Goal: Task Accomplishment & Management: Manage account settings

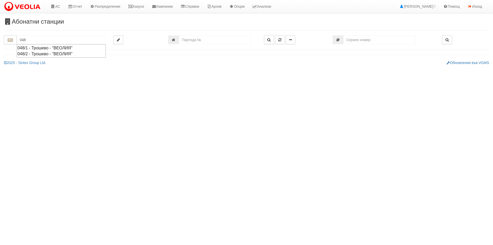
click at [80, 48] on div "048/1 - Трошево - "ВЕОЛИЯ"" at bounding box center [61, 48] width 88 height 6
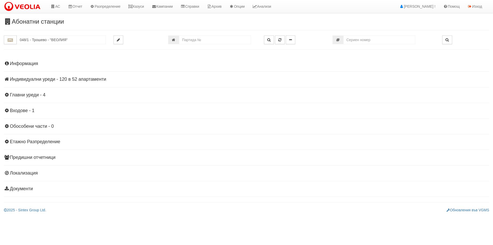
click at [32, 66] on h4 "Информация" at bounding box center [246, 63] width 485 height 5
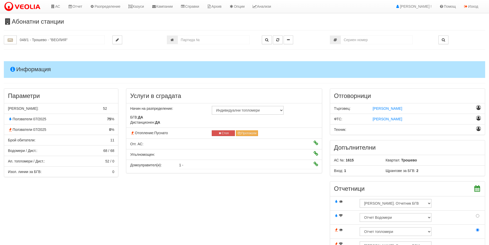
click at [32, 66] on h4 "Информация" at bounding box center [245, 69] width 482 height 16
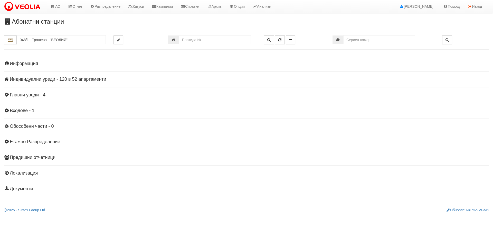
click at [49, 34] on div "Абонатни станции 048/1 - Трошево - "ВЕОЛИЯ"" at bounding box center [246, 115] width 493 height 194
click at [51, 39] on input "048/1 - Трошево - "ВЕОЛИЯ"" at bounding box center [61, 39] width 89 height 9
click at [54, 53] on div "048/2 - Трошево - "ВЕОЛИЯ"" at bounding box center [61, 54] width 88 height 6
type input "048/2 - Трошево - "ВЕОЛИЯ""
click at [40, 61] on h4 "Информация" at bounding box center [246, 63] width 485 height 5
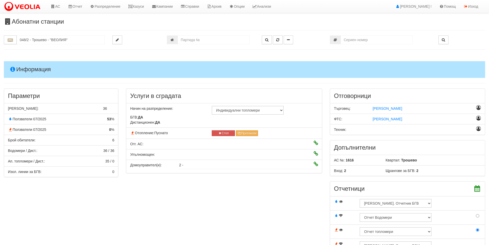
click at [40, 61] on h4 "Информация" at bounding box center [245, 69] width 482 height 16
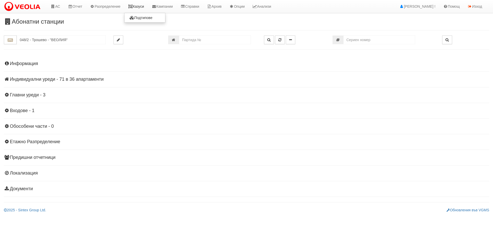
click at [139, 3] on link "Казуси" at bounding box center [136, 6] width 24 height 13
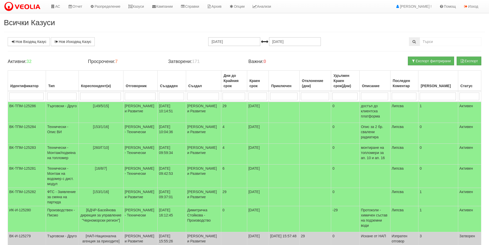
click at [95, 97] on input "search" at bounding box center [100, 96] width 41 height 8
type input "048"
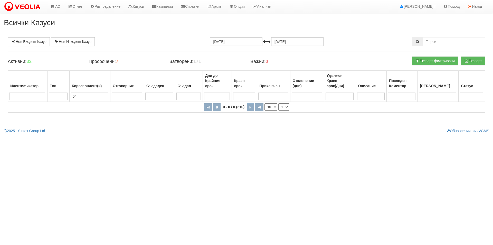
type input "0"
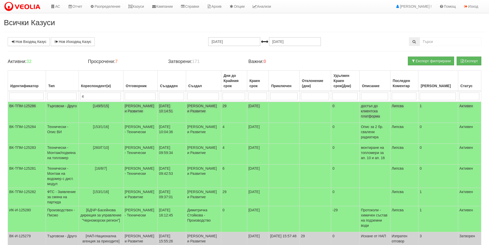
type input "48"
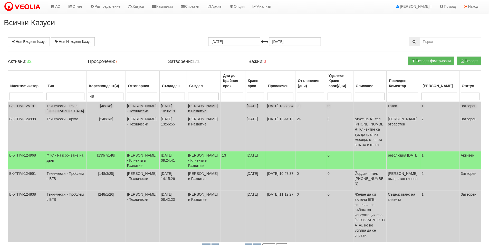
type input "48"
click at [127, 113] on td "[PERSON_NAME] - Технически" at bounding box center [143, 108] width 34 height 13
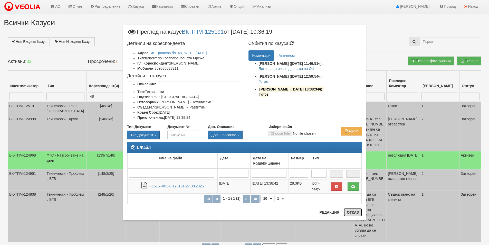
click at [354, 210] on button "Отказ" at bounding box center [353, 212] width 18 height 8
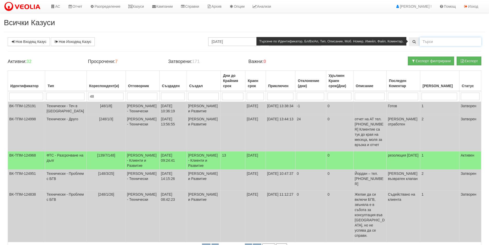
click at [437, 44] on input "text" at bounding box center [451, 41] width 62 height 9
type input "48/1"
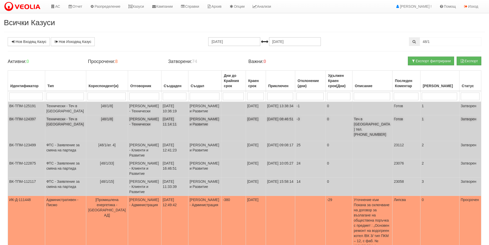
click at [139, 131] on td "Дончо Дончев - Технически" at bounding box center [144, 128] width 33 height 26
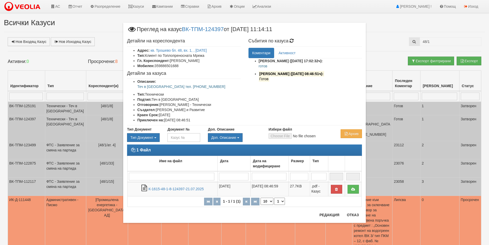
click at [358, 210] on div "1 Файл Име на файл Дата Дата на модифициране Размер Тип 1 - 1 / 1 (1) 10 20 30 …" at bounding box center [244, 178] width 243 height 68
click at [359, 215] on button "Отказ" at bounding box center [353, 215] width 18 height 8
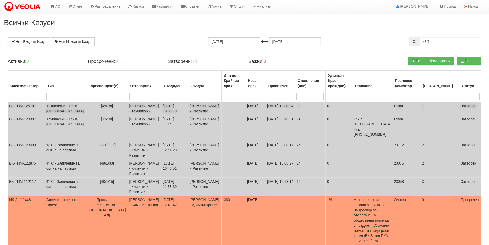
click at [114, 109] on td "[48/1/8]" at bounding box center [107, 108] width 42 height 13
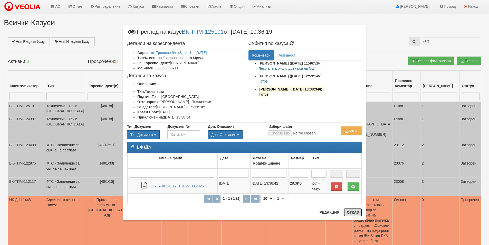
click at [355, 210] on button "Отказ" at bounding box center [353, 212] width 18 height 8
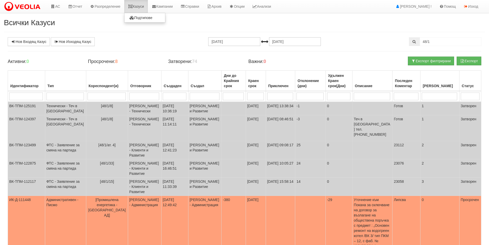
click at [148, 5] on link "Казуси" at bounding box center [136, 6] width 24 height 13
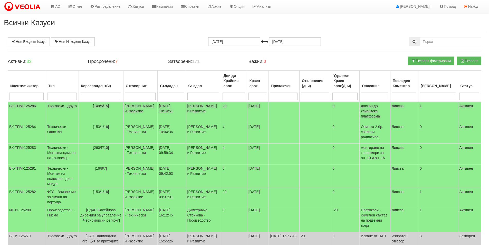
click at [152, 114] on td "Катерина Димитрова - Клиенти и Развитие" at bounding box center [140, 112] width 34 height 21
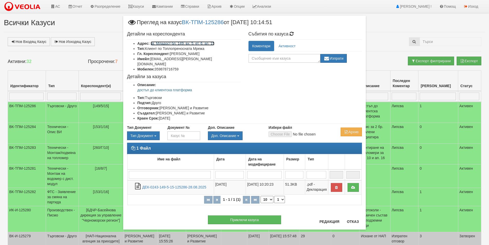
click at [199, 44] on link "кв. Младост бл. 149, вх. 5, ет. 6, ап. 15" at bounding box center [183, 43] width 64 height 4
drag, startPoint x: 204, startPoint y: 60, endPoint x: 151, endPoint y: 56, distance: 53.5
click at [151, 56] on li "Имейл: dimitar.z.stoyanov@gmail.com" at bounding box center [189, 61] width 104 height 10
copy li "dimitar.z.stoyanov@gmail.com"
drag, startPoint x: 354, startPoint y: 224, endPoint x: 346, endPoint y: 215, distance: 12.1
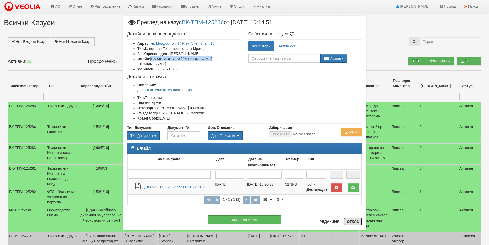
click at [354, 224] on button "Отказ" at bounding box center [353, 221] width 18 height 8
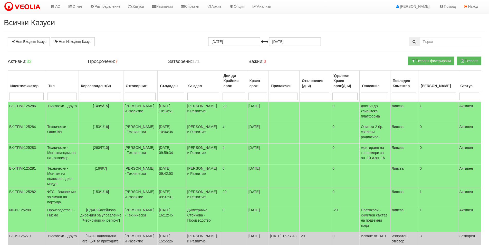
click at [26, 95] on input "search" at bounding box center [26, 96] width 34 height 8
type input "125"
type input "125245"
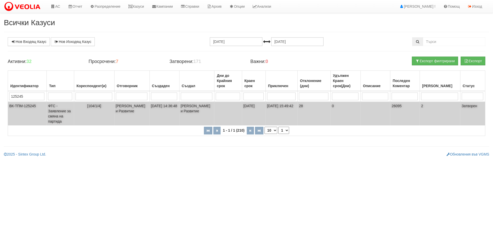
type input "125245"
click at [98, 110] on td "[104/1/4]" at bounding box center [94, 114] width 40 height 24
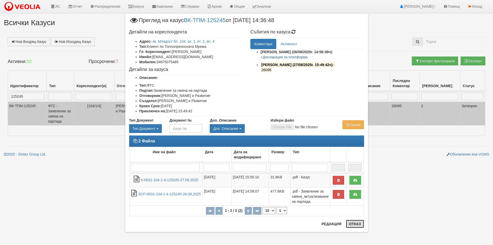
click at [349, 226] on button "Отказ" at bounding box center [355, 224] width 18 height 8
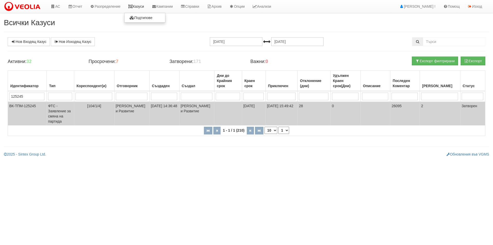
click at [146, 10] on link "Казуси" at bounding box center [136, 6] width 24 height 13
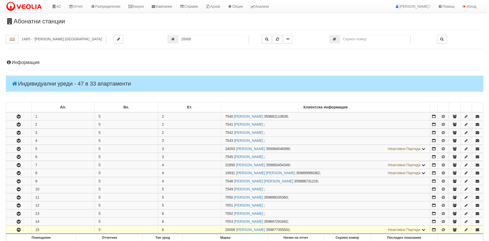
scroll to position [217, 0]
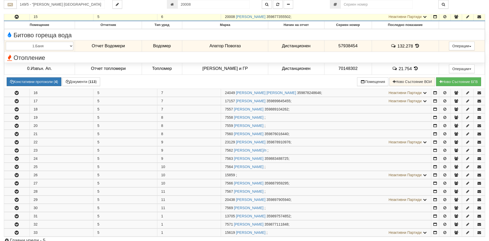
drag, startPoint x: 235, startPoint y: 15, endPoint x: 219, endPoint y: 16, distance: 15.7
click at [220, 15] on tr "15 5 6 20008 ДИМИТЪР ЗДРАВКОВ СТОЯНОВ 359877355502 ; Неактивни Партиди 7554 ИЛИ…" at bounding box center [244, 17] width 481 height 8
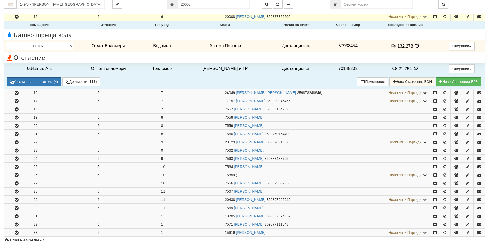
copy tr "20008"
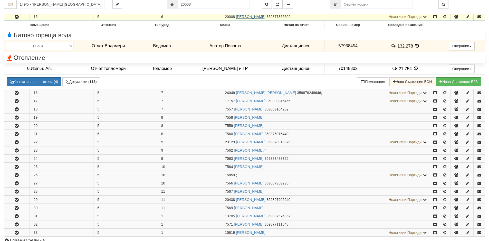
click at [261, 18] on link "ДИМИТЪР ЗДРАВКОВ СТОЯНОВ" at bounding box center [251, 17] width 30 height 4
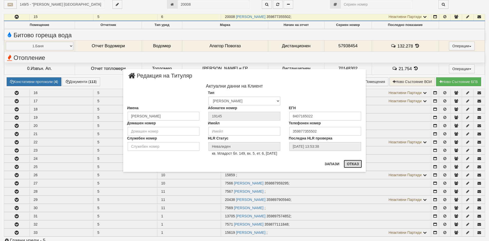
click at [348, 163] on button "Отказ" at bounding box center [353, 164] width 18 height 8
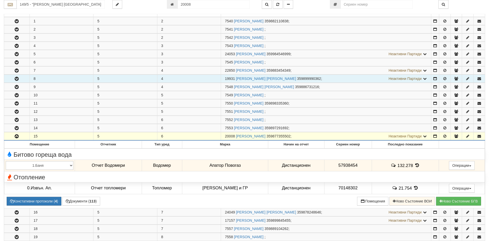
scroll to position [88, 0]
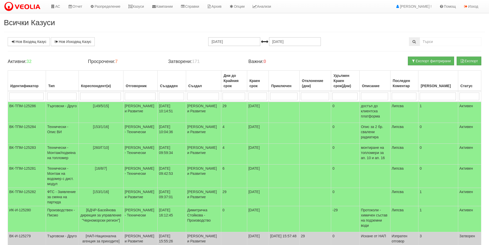
click at [101, 92] on td at bounding box center [101, 96] width 45 height 11
click at [102, 93] on input "search" at bounding box center [100, 96] width 41 height 8
click at [152, 116] on td "[PERSON_NAME] и Развитие" at bounding box center [140, 112] width 34 height 21
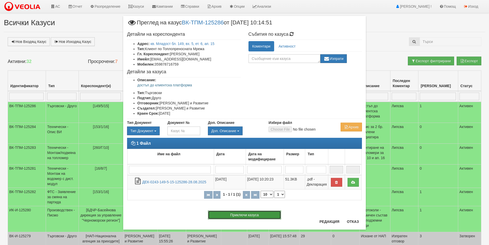
click at [255, 212] on button "Приключи казуса" at bounding box center [244, 214] width 73 height 9
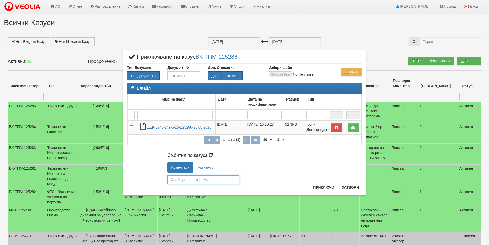
click at [214, 178] on textarea at bounding box center [203, 179] width 72 height 9
type textarea "Обработен."
click at [328, 185] on button "Приключи" at bounding box center [323, 187] width 27 height 8
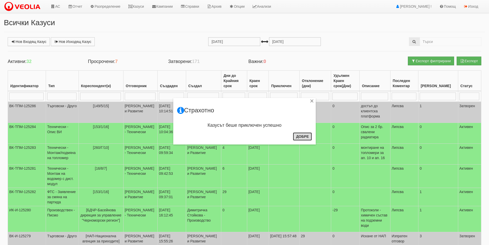
click at [302, 137] on button "Добре" at bounding box center [302, 136] width 19 height 8
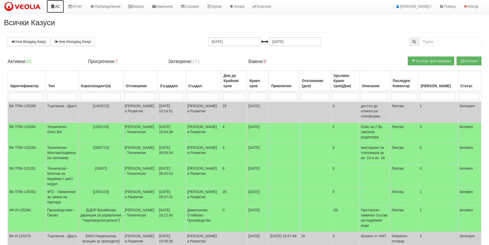
click at [59, 9] on link "АС" at bounding box center [55, 6] width 17 height 13
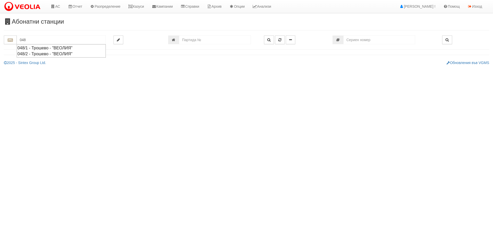
click at [37, 46] on div "048/1 - Трошево - "ВЕОЛИЯ"" at bounding box center [61, 48] width 88 height 6
type input "048/1 - Трошево - "ВЕОЛИЯ""
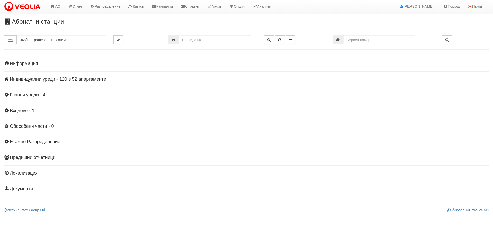
click at [85, 78] on h4 "Индивидуални уреди - 120 в 52 апартаменти" at bounding box center [246, 79] width 485 height 5
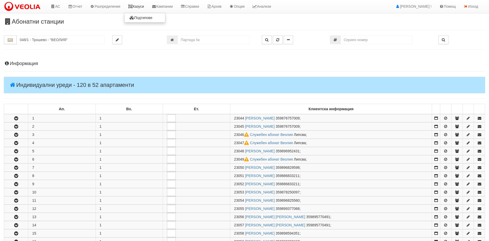
click at [143, 6] on link "Казуси" at bounding box center [136, 6] width 24 height 13
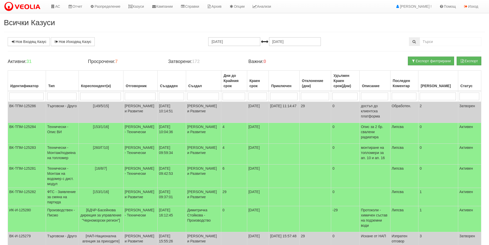
click at [97, 94] on input "search" at bounding box center [100, 96] width 41 height 8
type input "48"
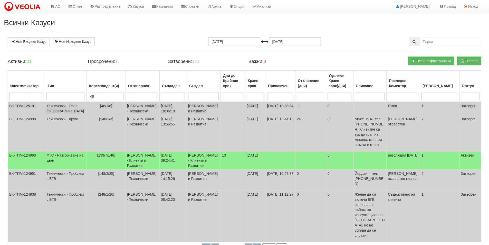
type input "48"
click at [126, 112] on td "[PERSON_NAME] - Технически" at bounding box center [143, 108] width 34 height 13
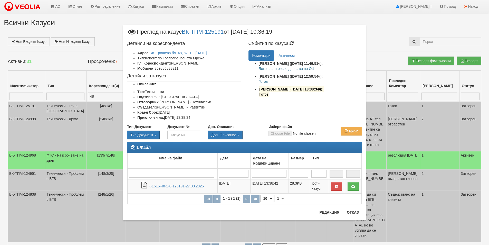
click at [350, 209] on div at bounding box center [244, 209] width 243 height 0
click at [368, 210] on div "× Преглед на казус ВК-ТПМ-125191 от [DATE] 10:36:19 Детайли на кореспондента Ад…" at bounding box center [244, 116] width 250 height 233
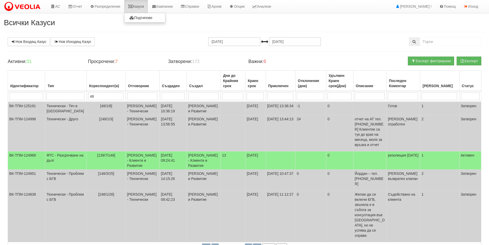
click at [133, 8] on icon at bounding box center [130, 7] width 5 height 4
